Goal: Find specific page/section: Locate a particular part of the current website

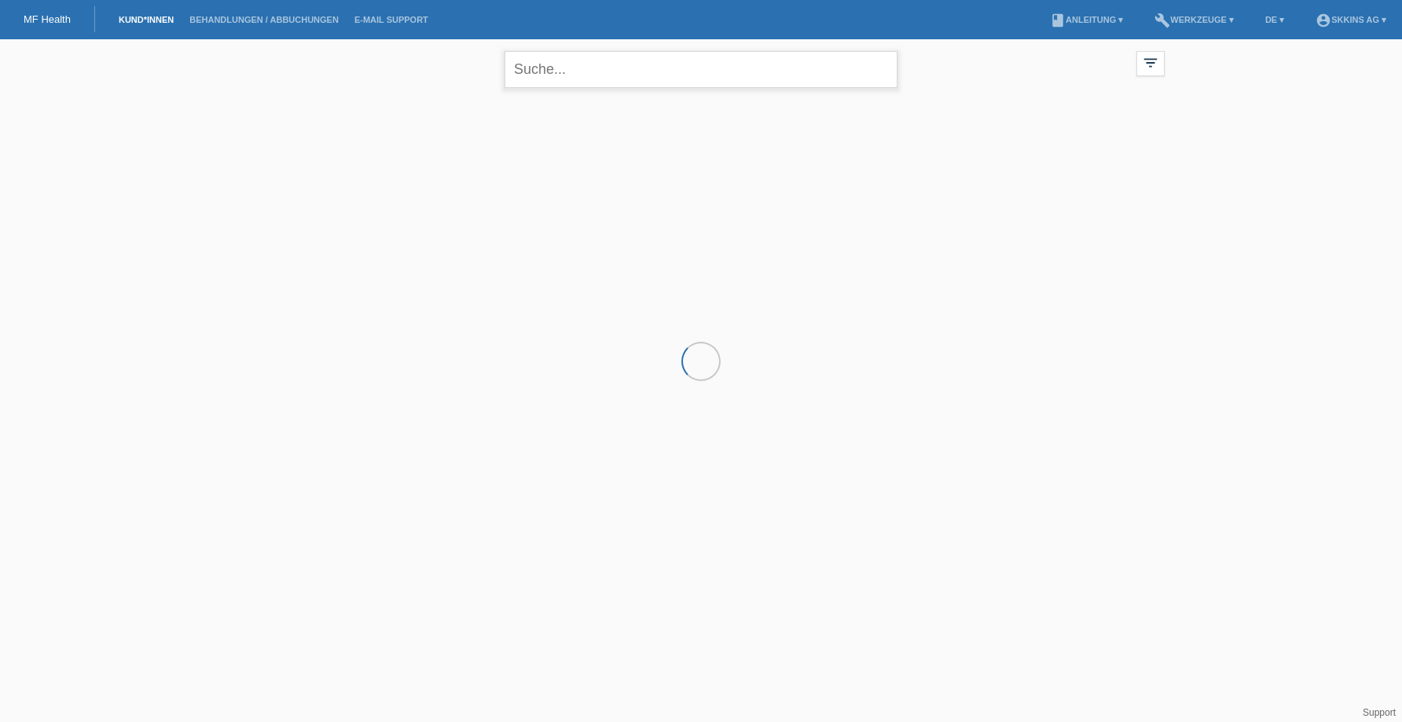
click at [530, 76] on input "text" at bounding box center [700, 69] width 393 height 37
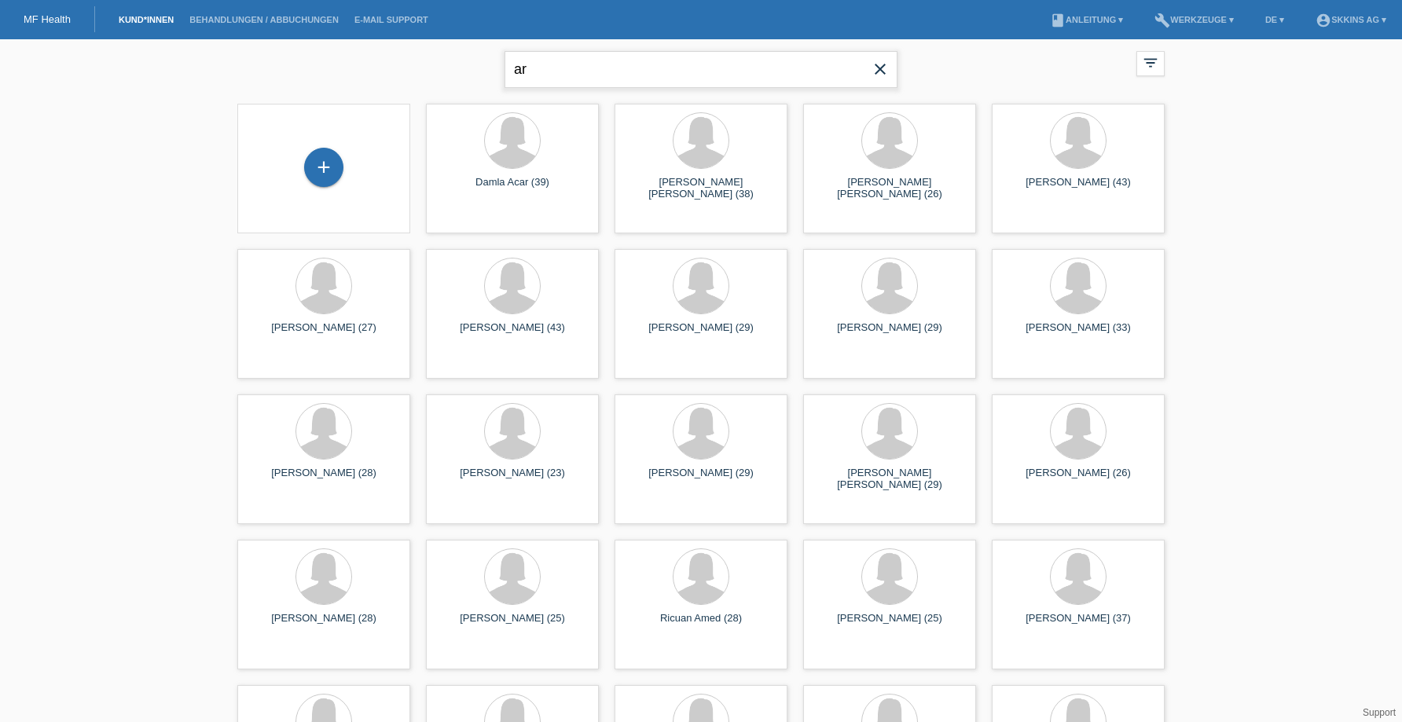
type input "a"
type input "marisa"
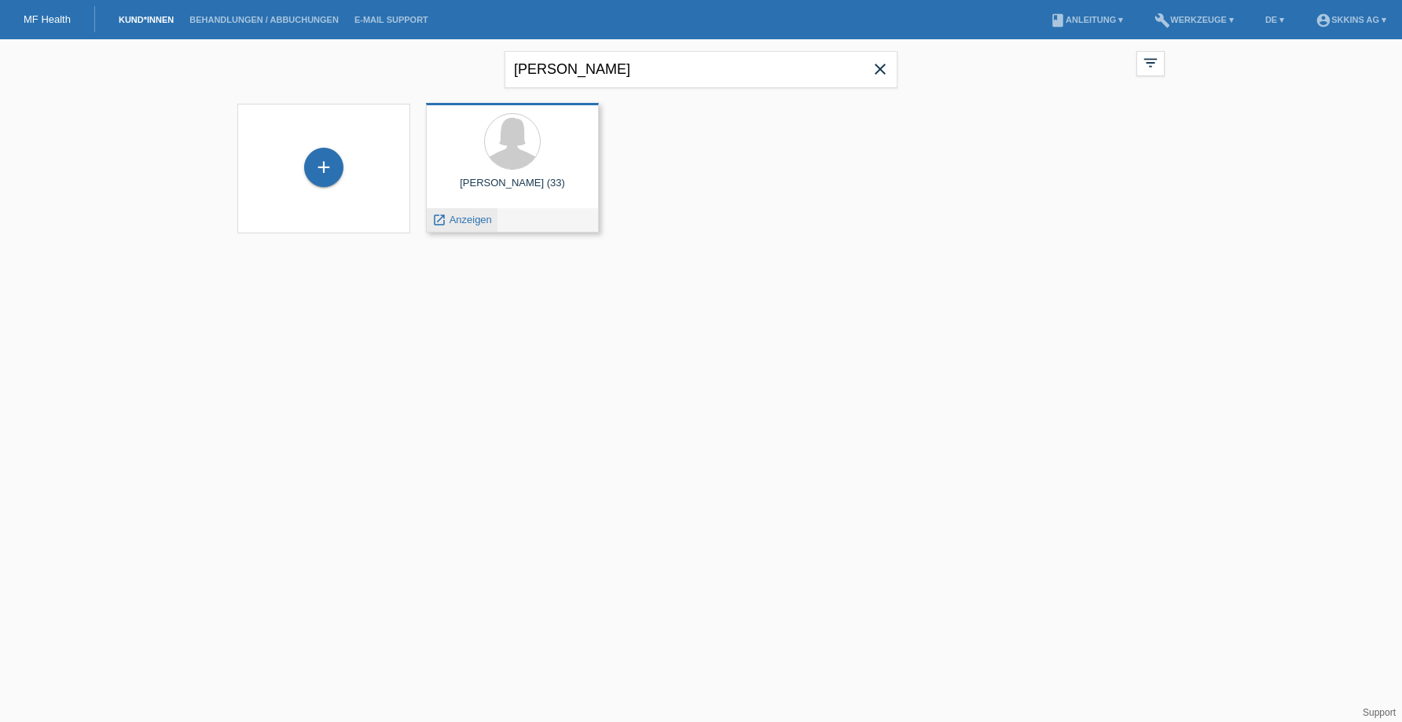
click at [473, 219] on span "Anzeigen" at bounding box center [470, 220] width 42 height 12
click at [614, 65] on input "[PERSON_NAME]" at bounding box center [700, 69] width 393 height 37
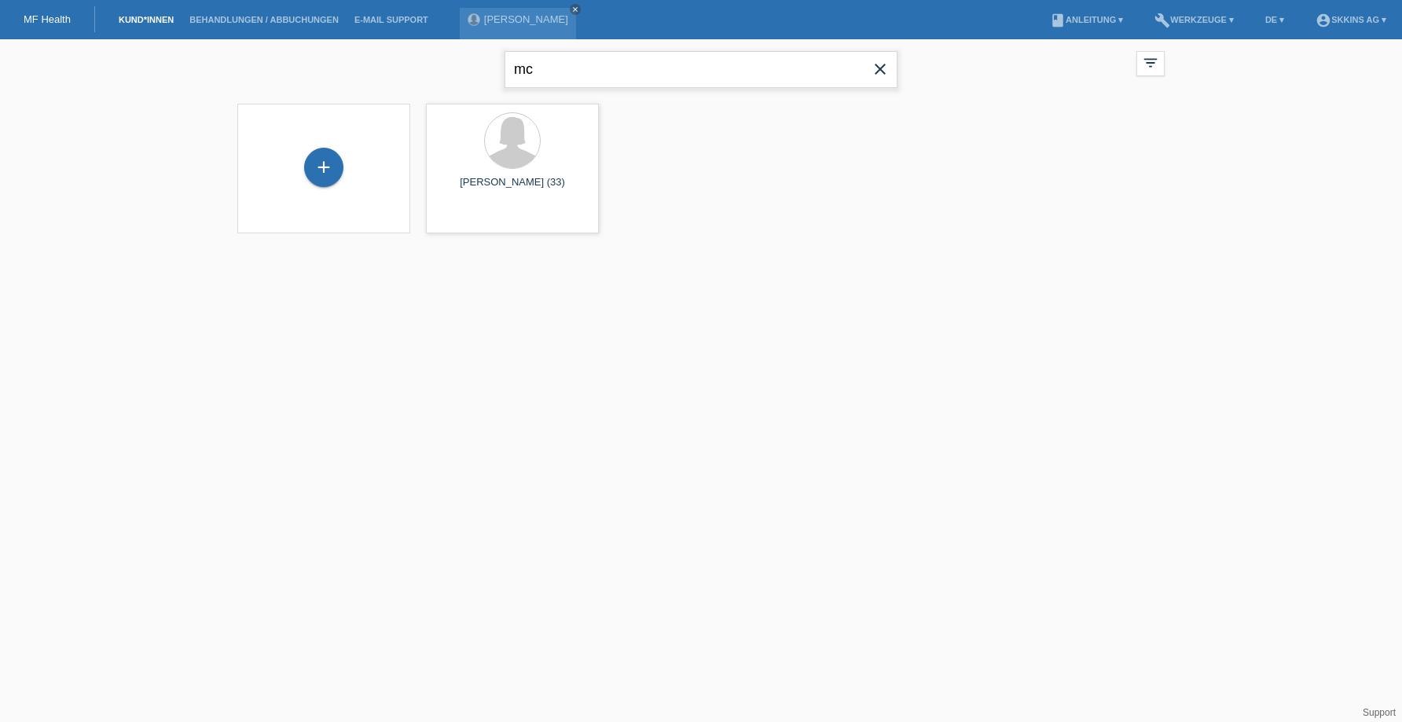
type input "m"
click at [541, 147] on div at bounding box center [512, 142] width 148 height 59
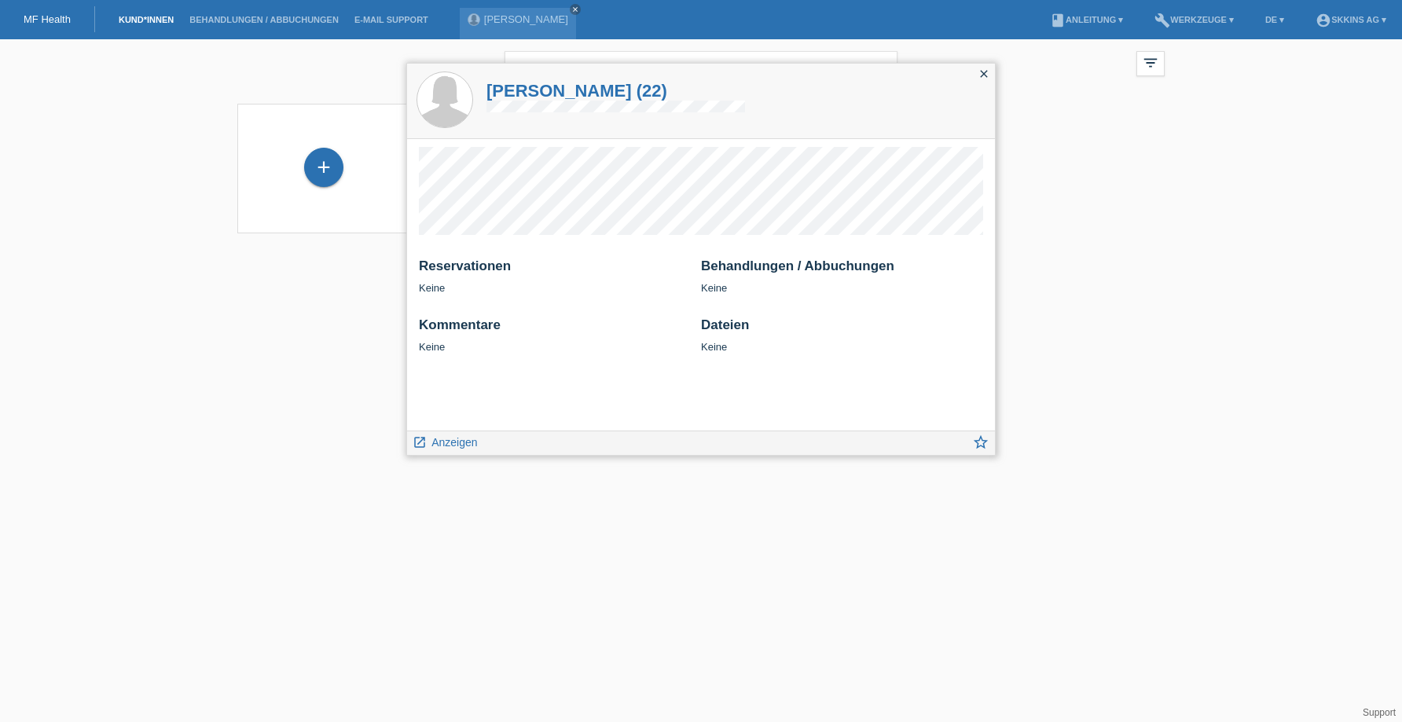
click at [988, 78] on icon "close" at bounding box center [983, 74] width 13 height 13
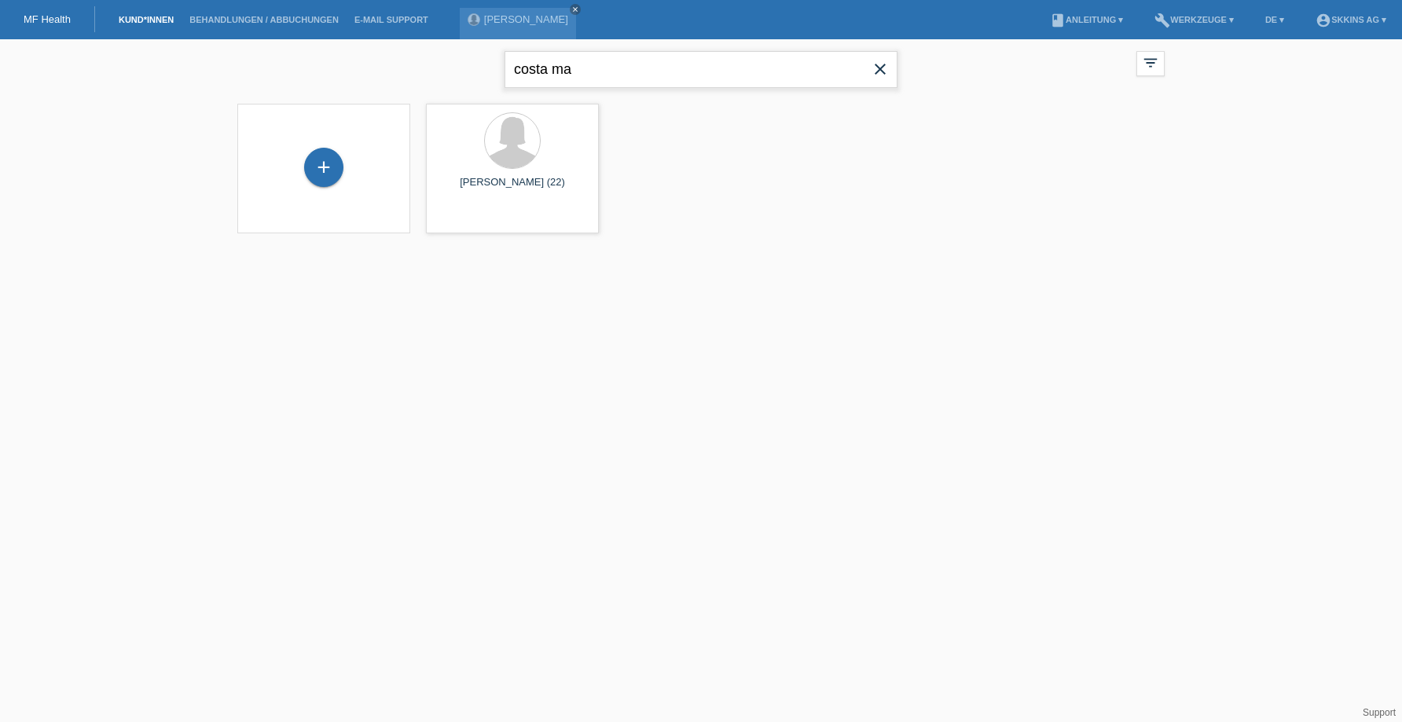
click at [816, 70] on input "costa ma" at bounding box center [700, 69] width 393 height 37
type input "c"
type input "Milincic"
click at [511, 182] on div "Milicia Milincic (28)" at bounding box center [512, 189] width 148 height 25
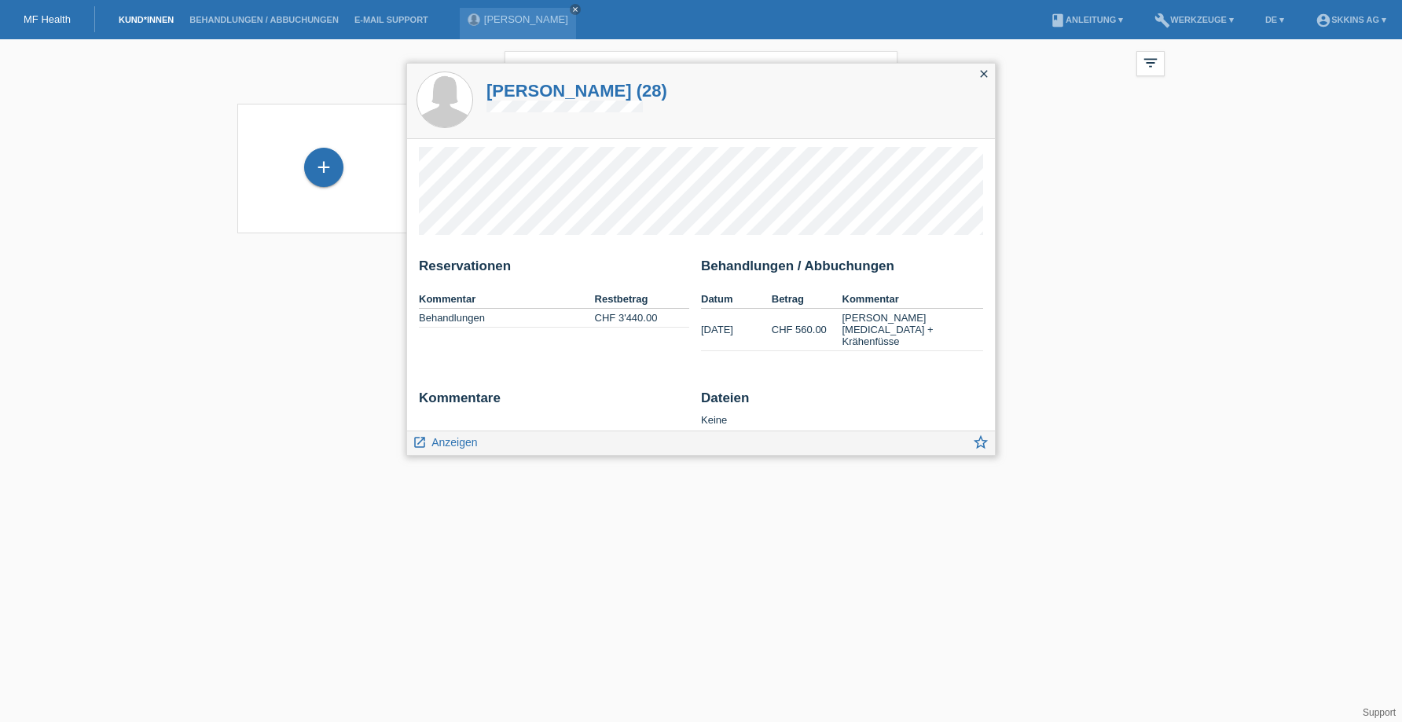
click at [740, 324] on td "[DATE]" at bounding box center [736, 330] width 71 height 42
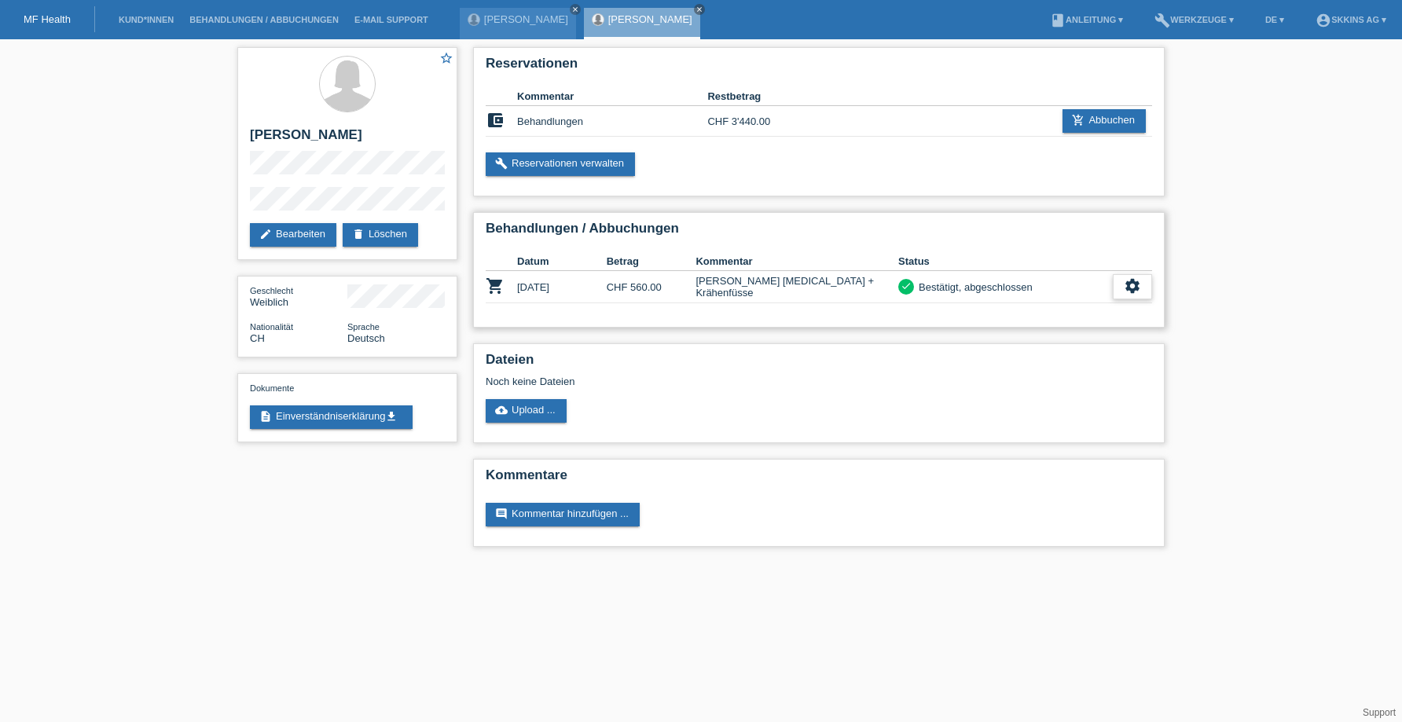
click at [1122, 279] on div "settings" at bounding box center [1131, 286] width 39 height 25
click at [1041, 365] on span "Patientenabrechnung herunterladen" at bounding box center [1044, 359] width 167 height 19
